Goal: Browse casually: Explore the website without a specific task or goal

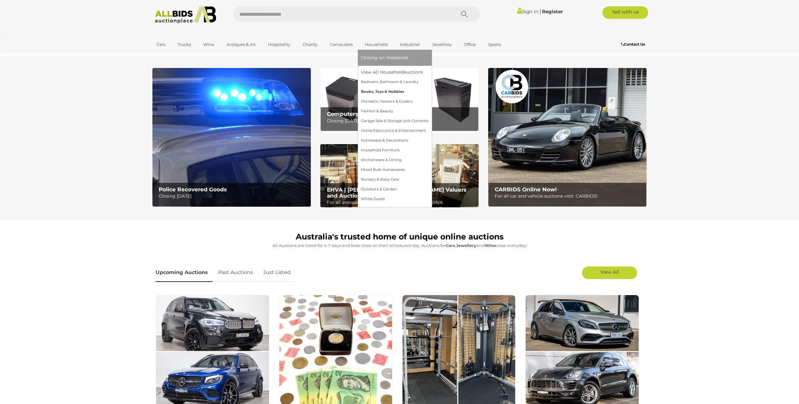
click at [396, 93] on link "Books, Toys & Hobbies" at bounding box center [395, 92] width 68 height 10
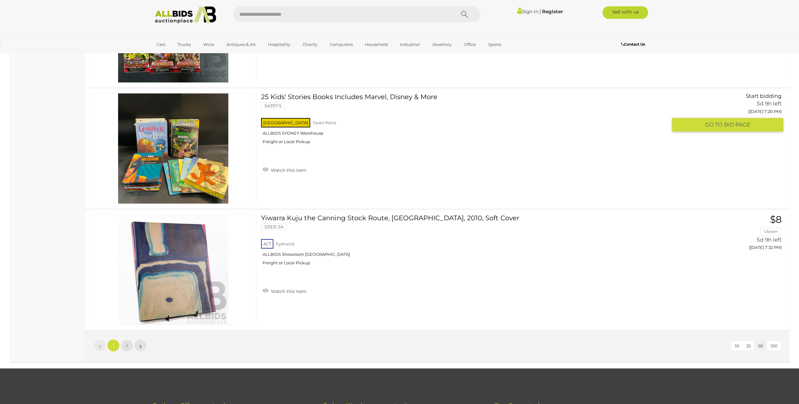
scroll to position [5918, 0]
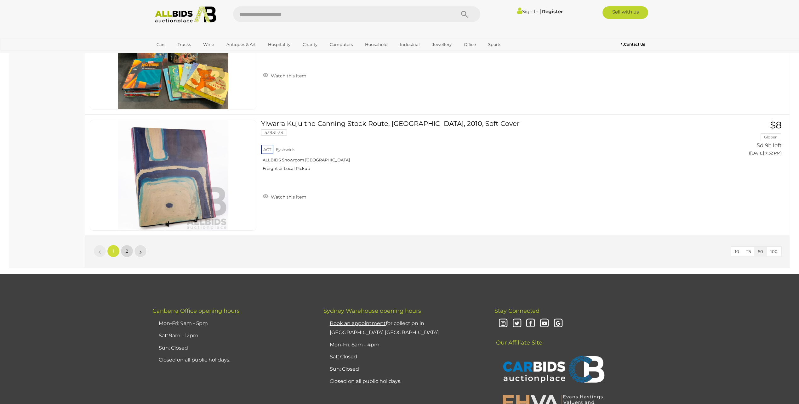
click at [126, 249] on span "2" at bounding box center [127, 251] width 3 height 6
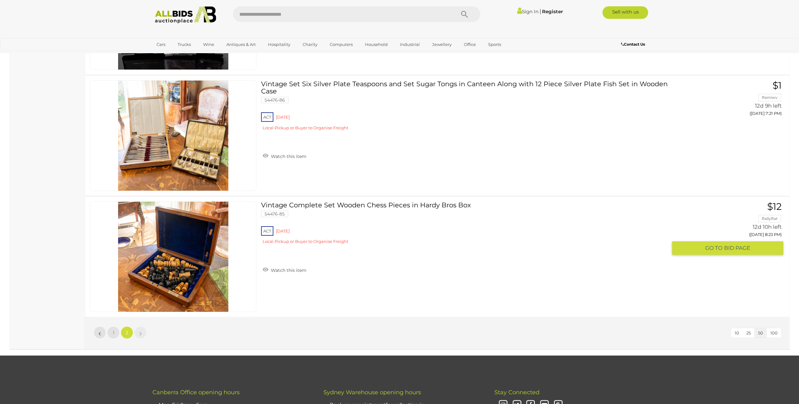
scroll to position [1605, 0]
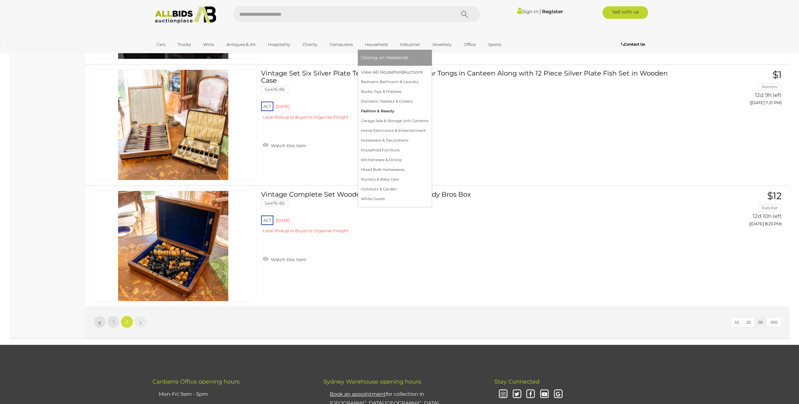
click at [377, 111] on link "Fashion & Beauty" at bounding box center [395, 111] width 68 height 10
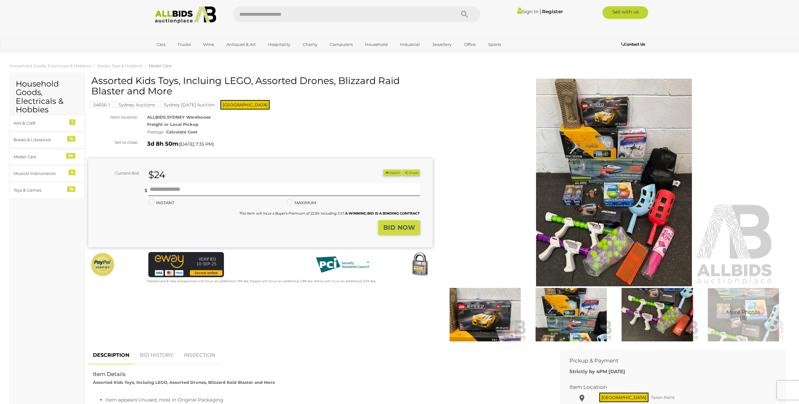
click at [601, 225] on img at bounding box center [614, 183] width 322 height 208
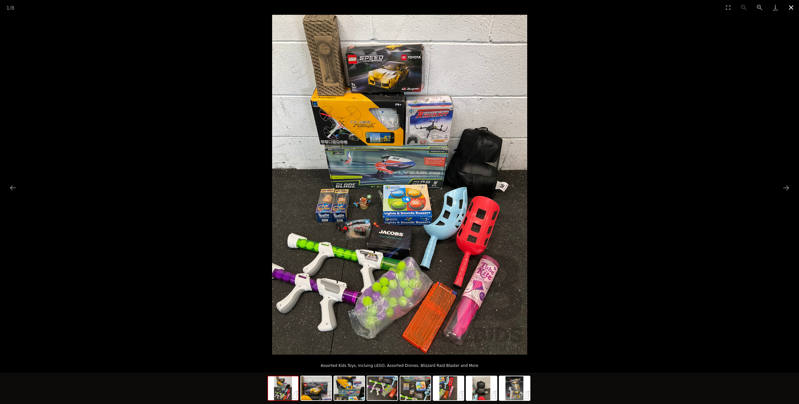
click at [786, 6] on button "Close gallery" at bounding box center [791, 7] width 16 height 15
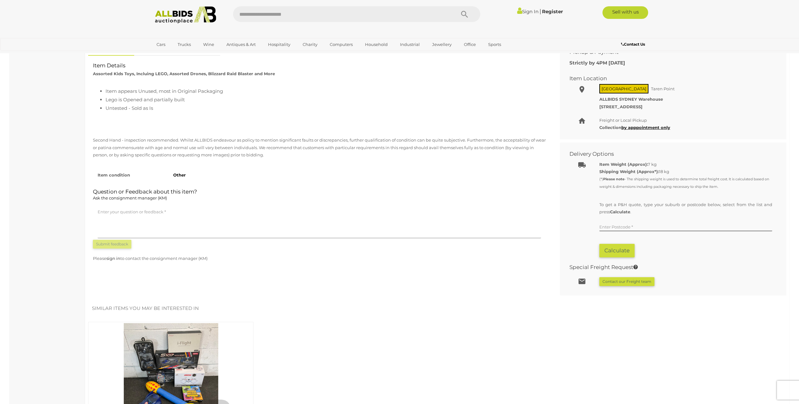
scroll to position [315, 0]
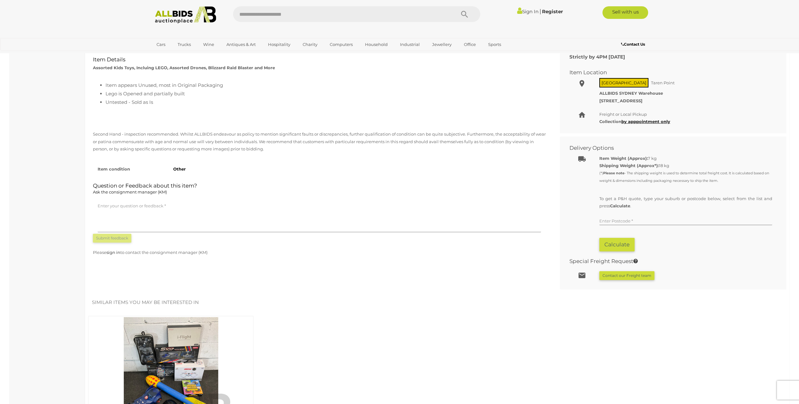
click at [613, 219] on input "text" at bounding box center [685, 220] width 173 height 9
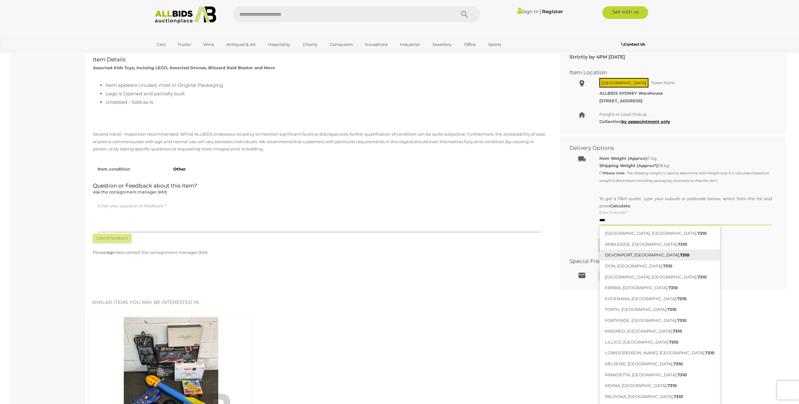
click at [631, 254] on link "DEVONPORT, TAS, 7310" at bounding box center [659, 255] width 120 height 11
type input "**********"
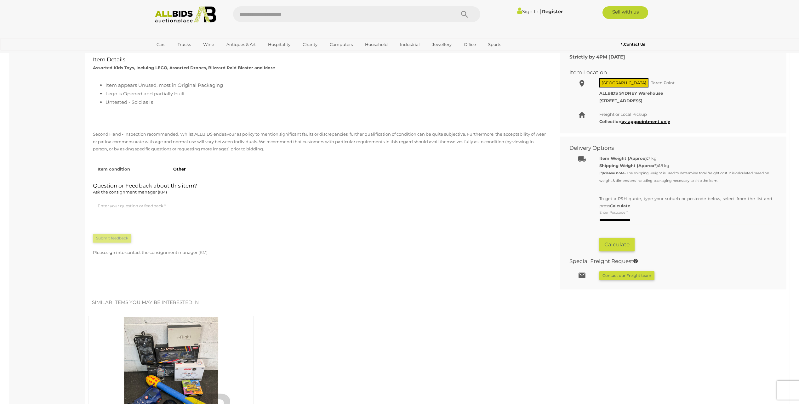
click at [609, 248] on button "Calculate" at bounding box center [616, 245] width 35 height 14
click at [619, 242] on button "Calculate" at bounding box center [616, 245] width 35 height 14
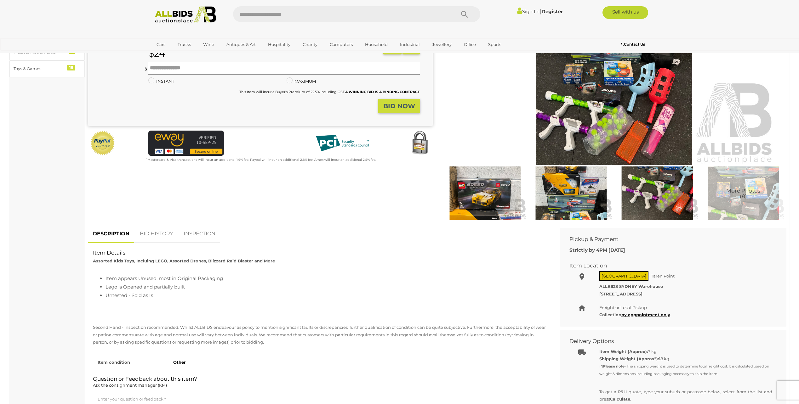
scroll to position [0, 0]
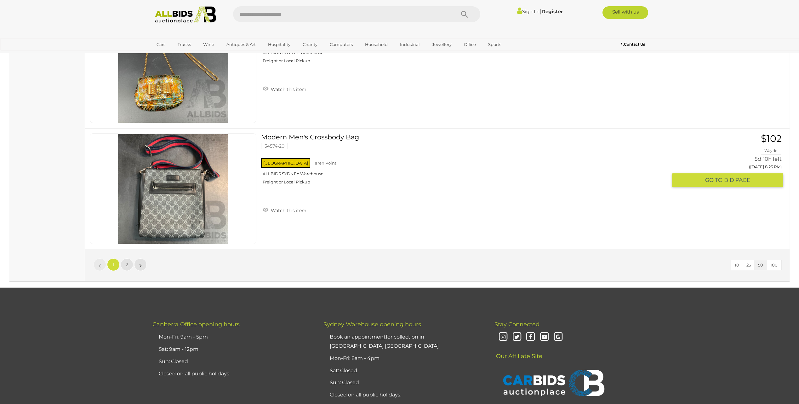
scroll to position [5949, 0]
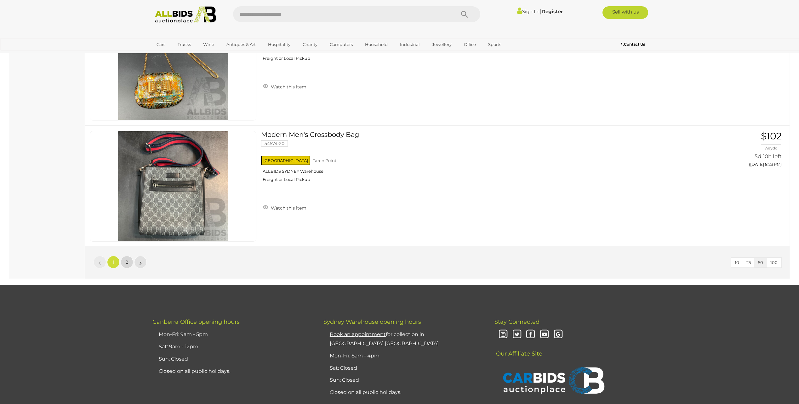
click at [128, 267] on link "2" at bounding box center [127, 262] width 13 height 13
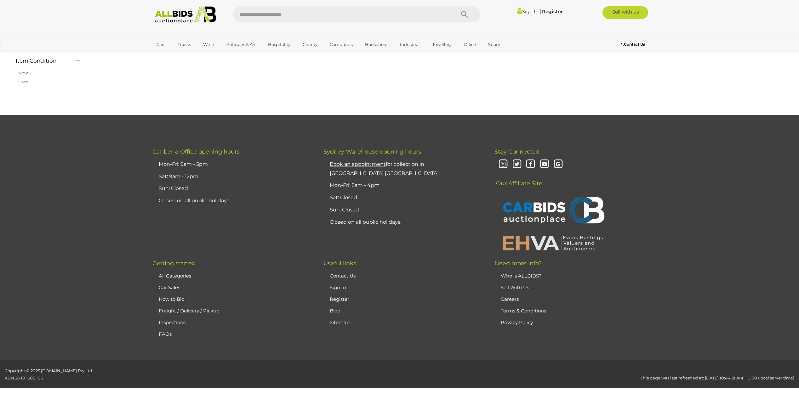
scroll to position [73, 0]
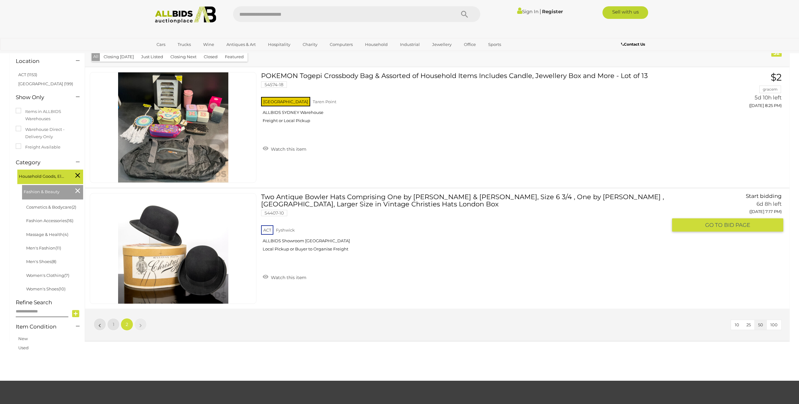
scroll to position [42, 0]
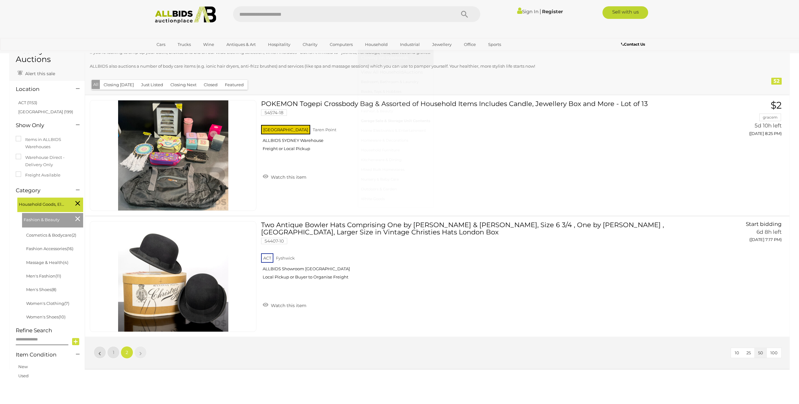
click at [397, 122] on link "Garage Sale & Storage Unit Contents" at bounding box center [395, 121] width 69 height 10
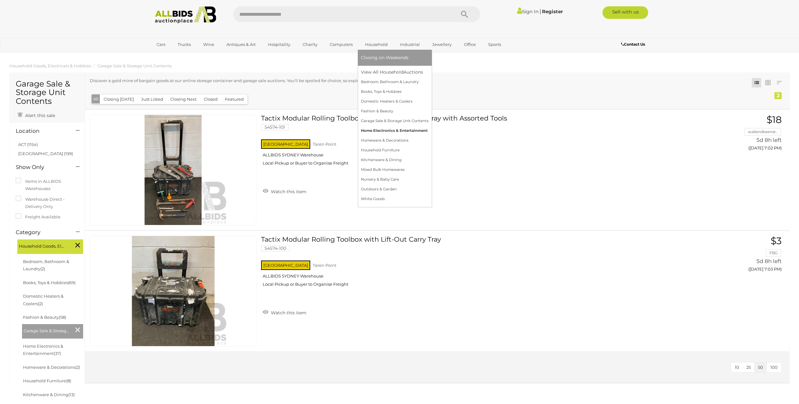
click at [397, 133] on link "Home Electronics & Entertainment" at bounding box center [395, 131] width 68 height 10
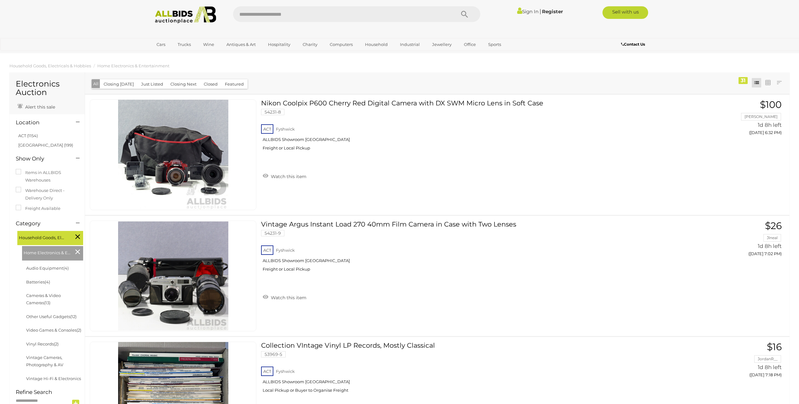
click at [182, 86] on button "Closing Next" at bounding box center [184, 84] width 34 height 10
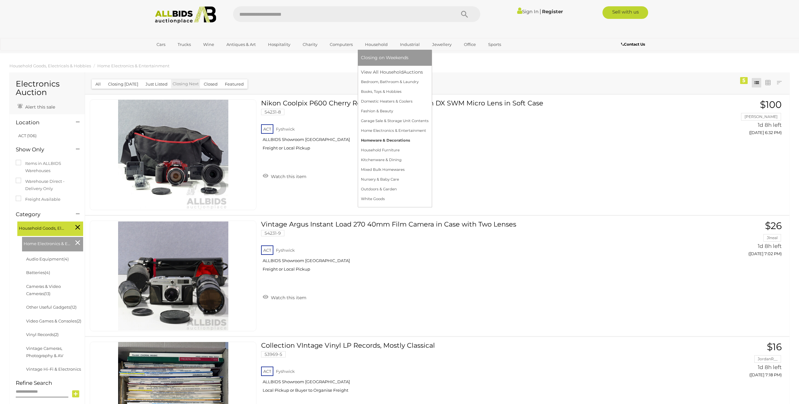
click at [387, 138] on link "Homeware & Decorations" at bounding box center [395, 141] width 68 height 10
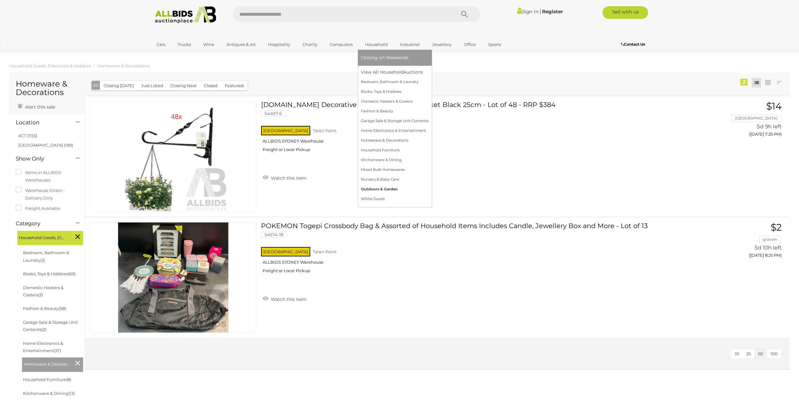
click at [379, 187] on link "Outdoors & Garden" at bounding box center [395, 189] width 68 height 10
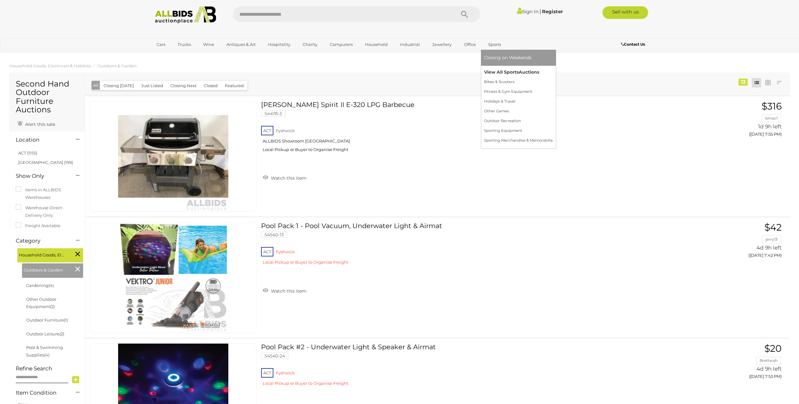
click at [495, 72] on link "View All Sports Auctions" at bounding box center [518, 72] width 69 height 10
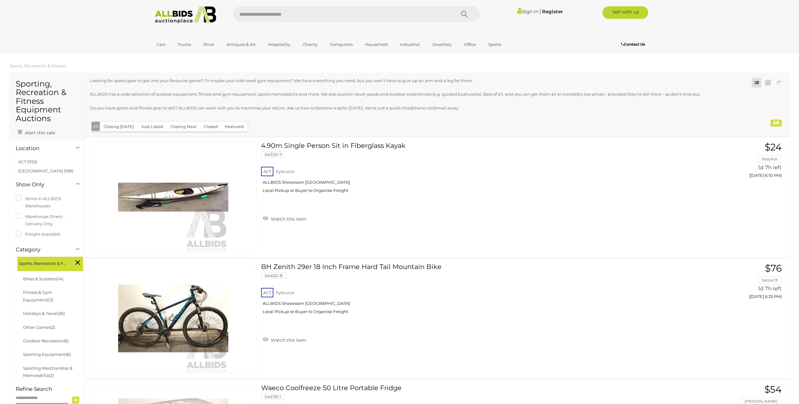
click at [174, 127] on button "Closing Next" at bounding box center [184, 127] width 34 height 10
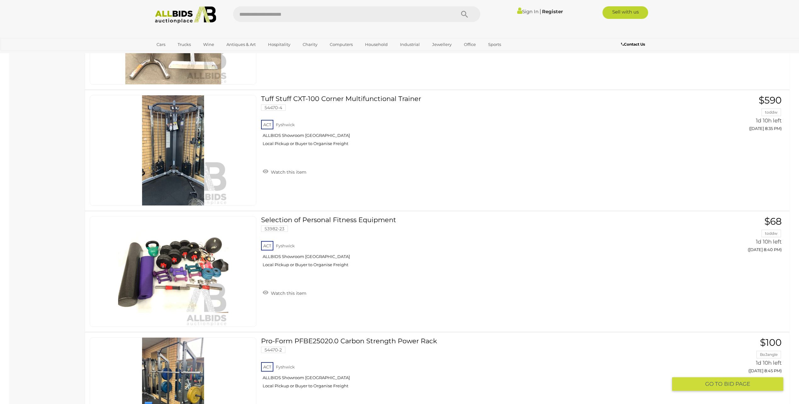
scroll to position [2702, 0]
